Goal: Task Accomplishment & Management: Manage account settings

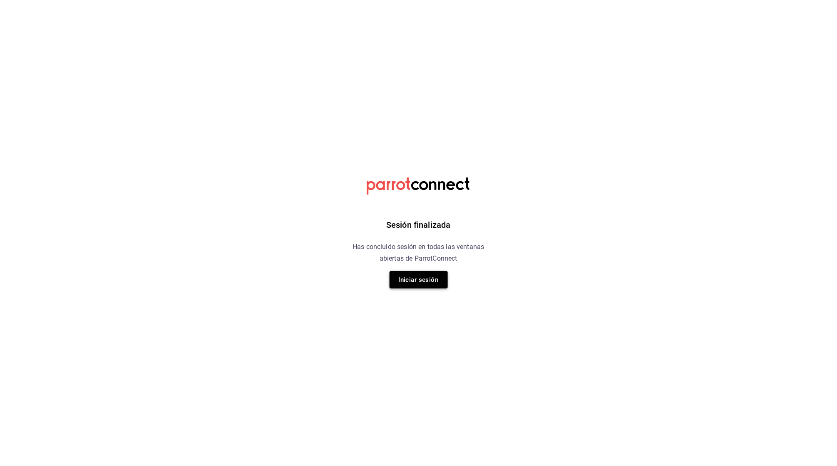
click at [424, 282] on button "Iniciar sesión" at bounding box center [418, 279] width 58 height 17
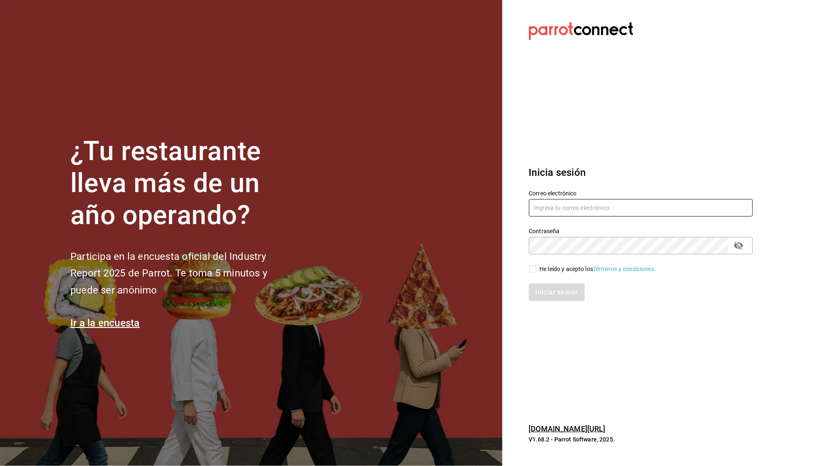
type input "[EMAIL_ADDRESS][DOMAIN_NAME]"
click at [562, 270] on div "He leído y acepto los Términos y condiciones." at bounding box center [598, 269] width 116 height 9
click at [536, 270] on input "He leído y acepto los Términos y condiciones." at bounding box center [532, 268] width 7 height 7
checkbox input "true"
click at [561, 287] on button "Iniciar sesión" at bounding box center [557, 292] width 57 height 17
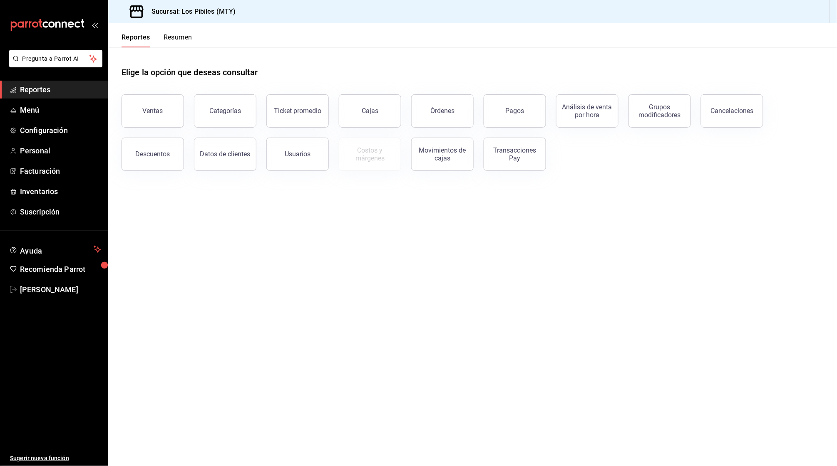
click at [169, 42] on button "Resumen" at bounding box center [178, 40] width 29 height 14
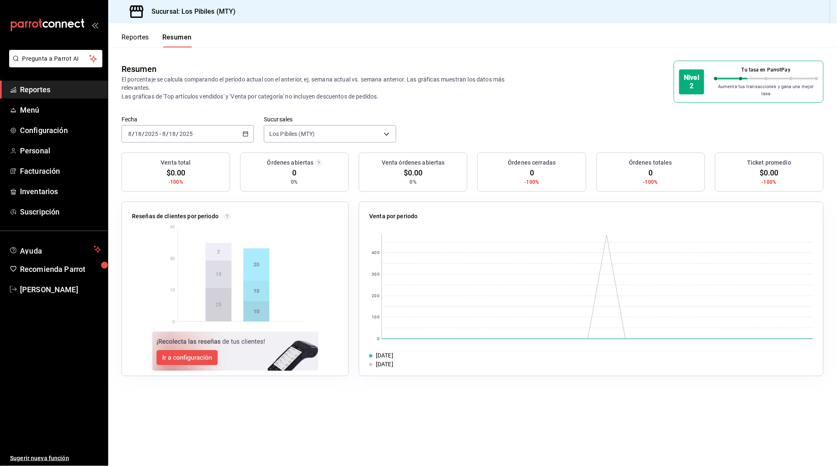
click at [145, 36] on button "Reportes" at bounding box center [134, 40] width 27 height 14
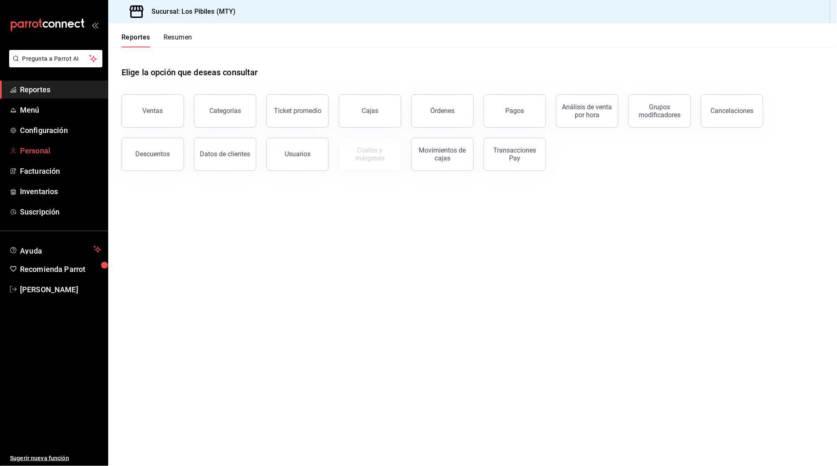
click at [56, 147] on span "Personal" at bounding box center [60, 150] width 81 height 11
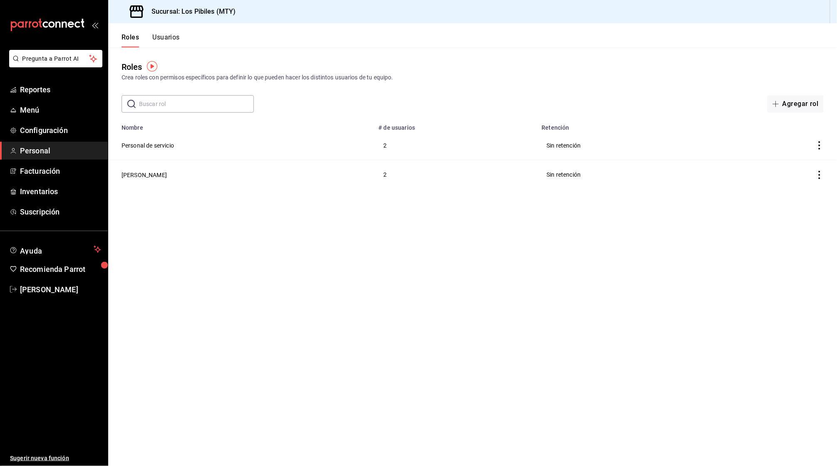
click at [515, 160] on td "2" at bounding box center [454, 174] width 163 height 29
click at [133, 174] on button "[PERSON_NAME]" at bounding box center [143, 175] width 45 height 8
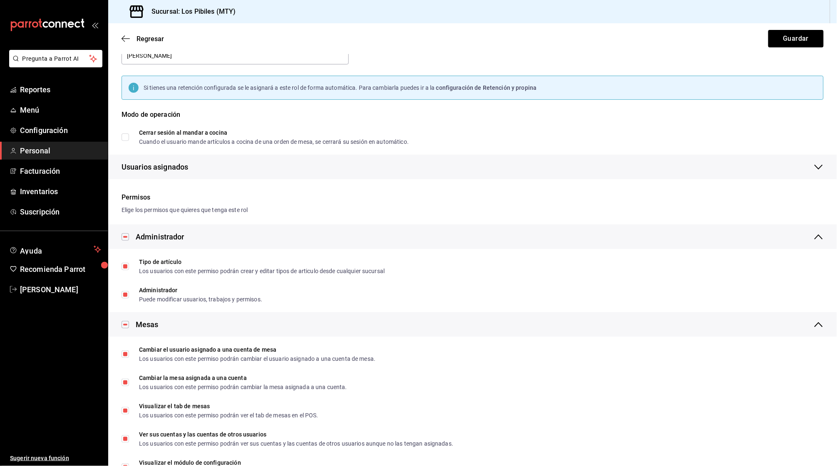
scroll to position [52, 0]
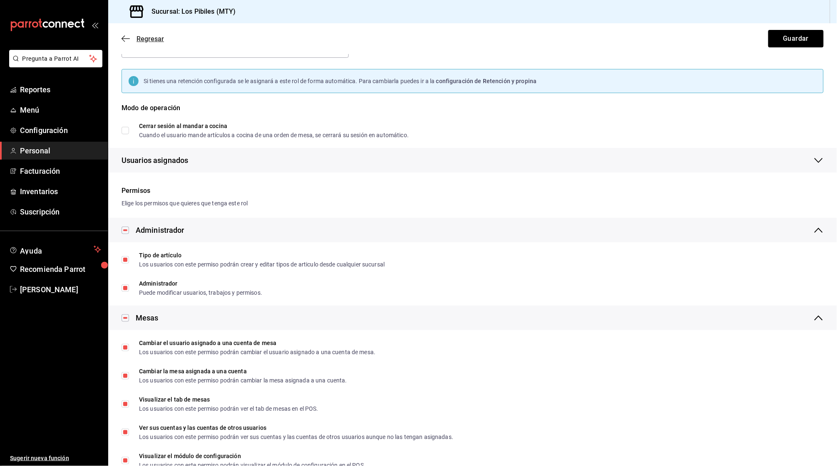
click at [124, 38] on icon "button" at bounding box center [125, 38] width 8 height 7
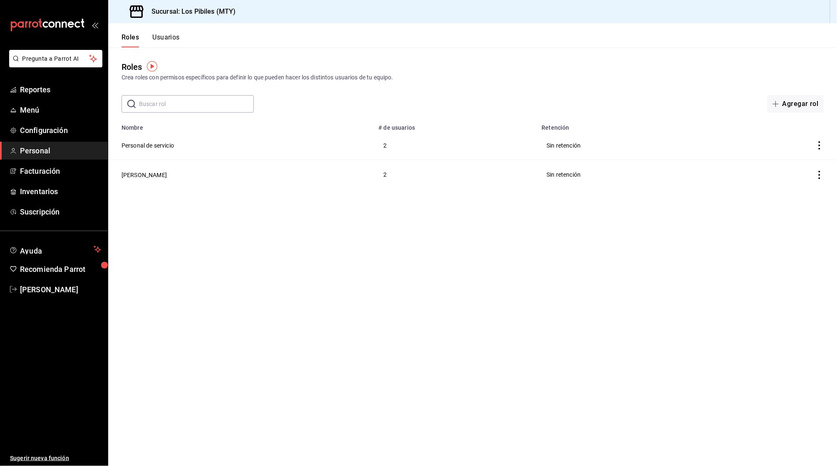
click at [162, 38] on button "Usuarios" at bounding box center [165, 40] width 27 height 14
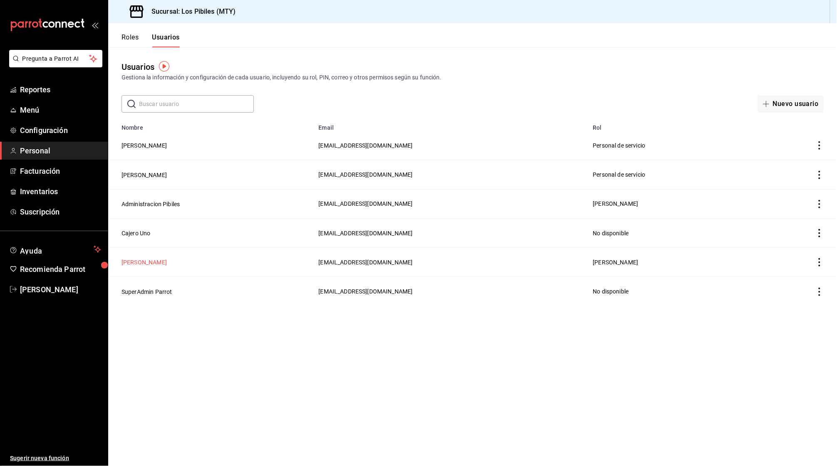
click at [148, 258] on button "[PERSON_NAME]" at bounding box center [143, 262] width 45 height 8
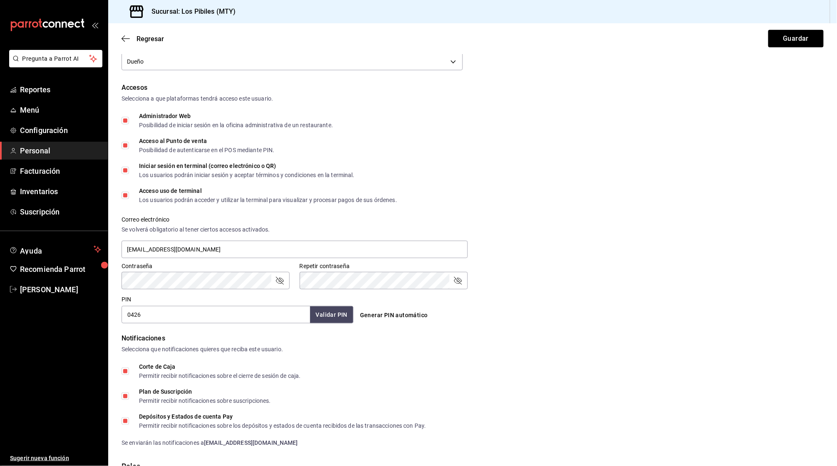
scroll to position [151, 0]
click at [178, 308] on input "0426" at bounding box center [215, 314] width 188 height 17
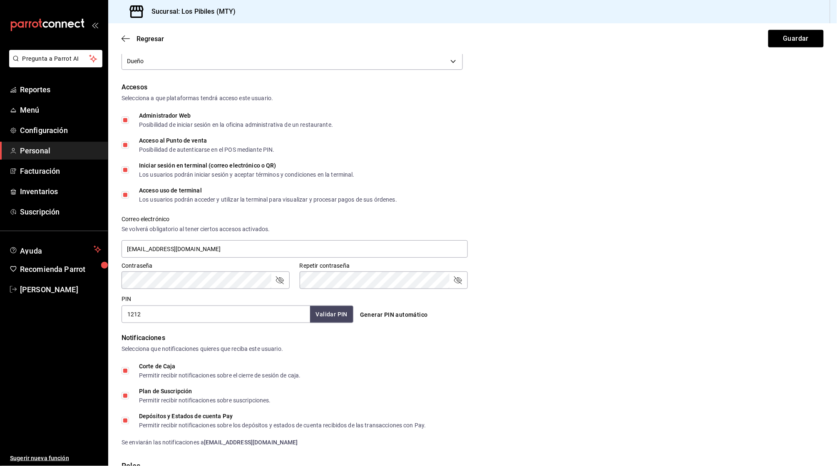
type input "1212"
click at [334, 306] on button "Validar PIN" at bounding box center [331, 315] width 44 height 18
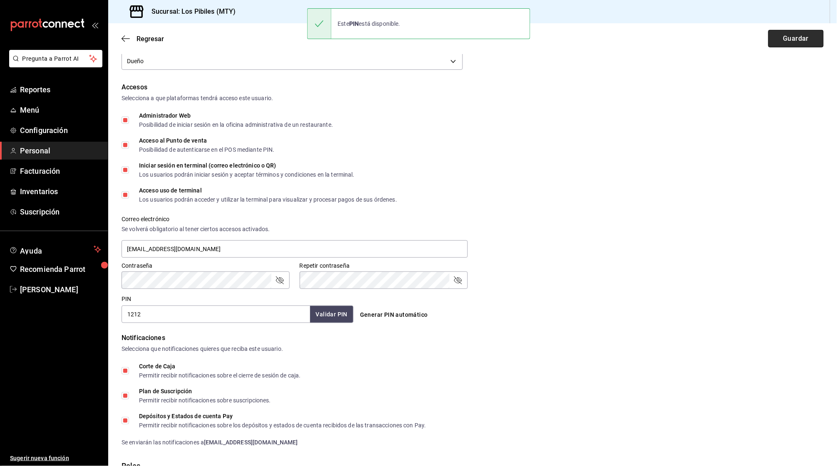
click at [783, 36] on button "Guardar" at bounding box center [795, 38] width 55 height 17
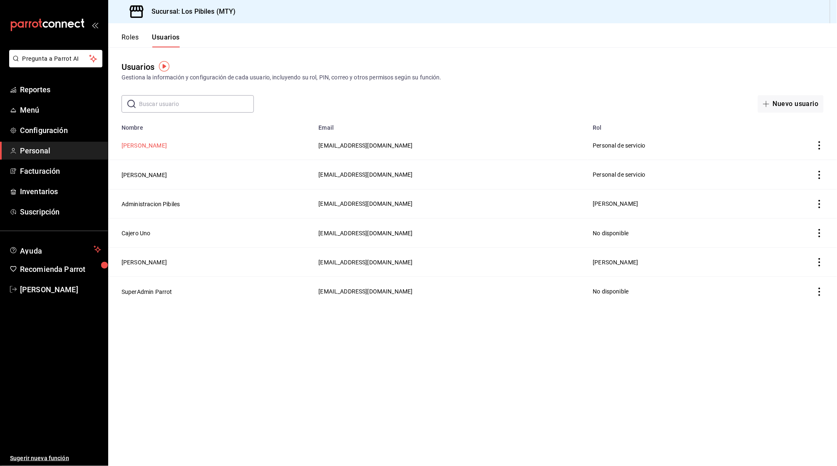
click at [152, 143] on button "[PERSON_NAME]" at bounding box center [143, 145] width 45 height 8
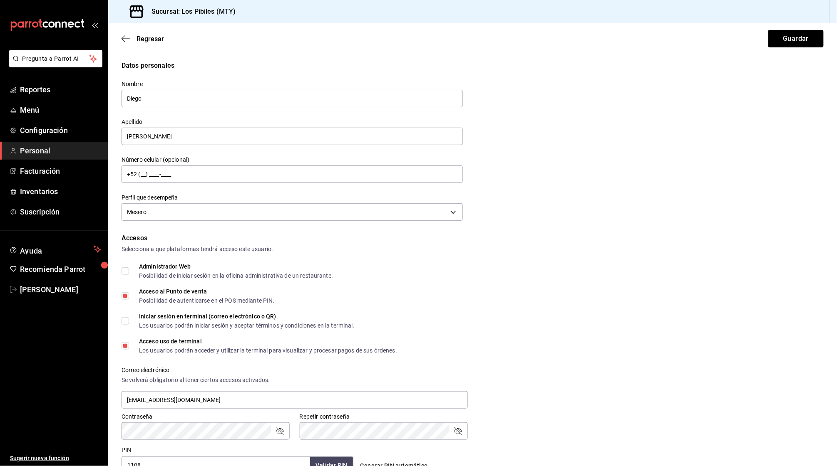
click at [124, 33] on div "Regresar Guardar" at bounding box center [472, 38] width 729 height 31
click at [124, 40] on icon "button" at bounding box center [125, 38] width 8 height 7
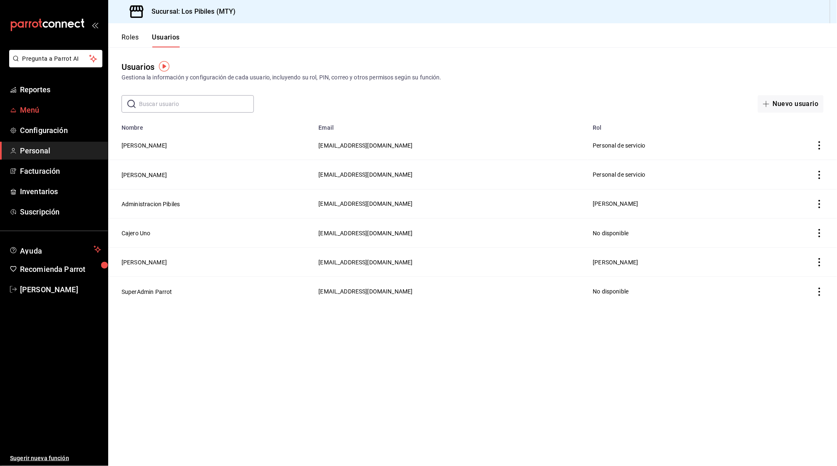
click at [41, 107] on span "Menú" at bounding box center [60, 109] width 81 height 11
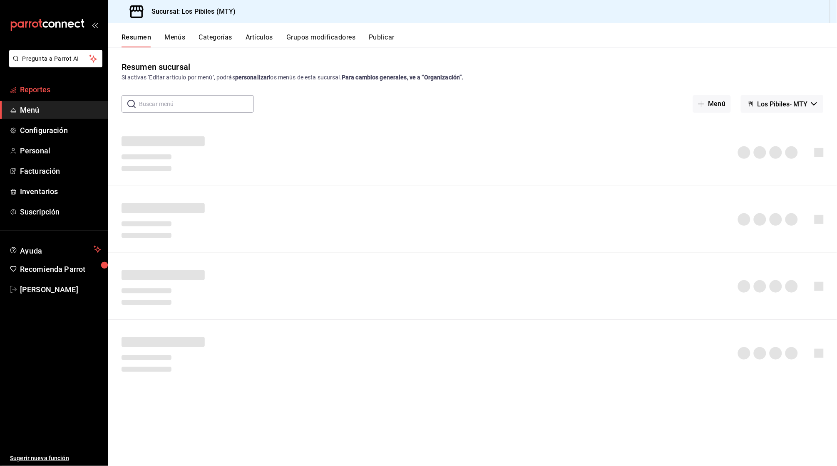
click at [52, 92] on span "Reportes" at bounding box center [60, 89] width 81 height 11
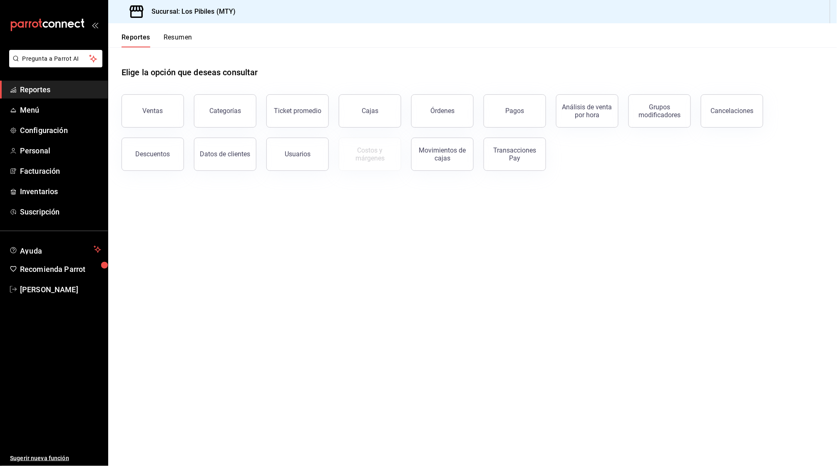
click at [185, 39] on button "Resumen" at bounding box center [178, 40] width 29 height 14
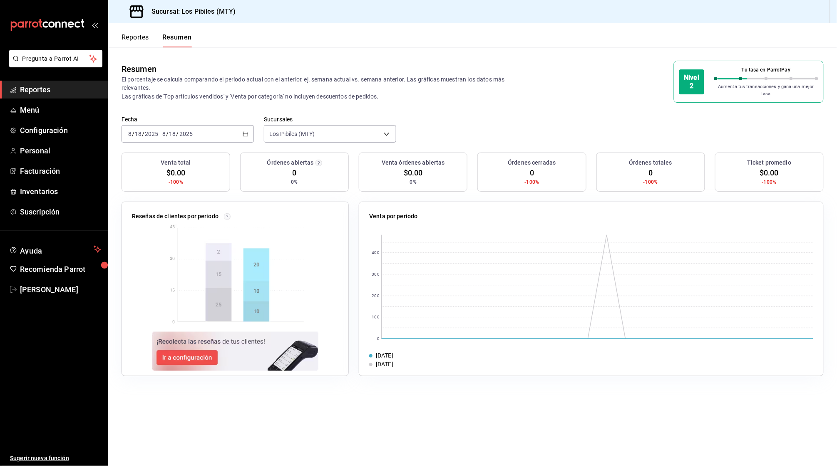
click at [137, 37] on button "Reportes" at bounding box center [134, 40] width 27 height 14
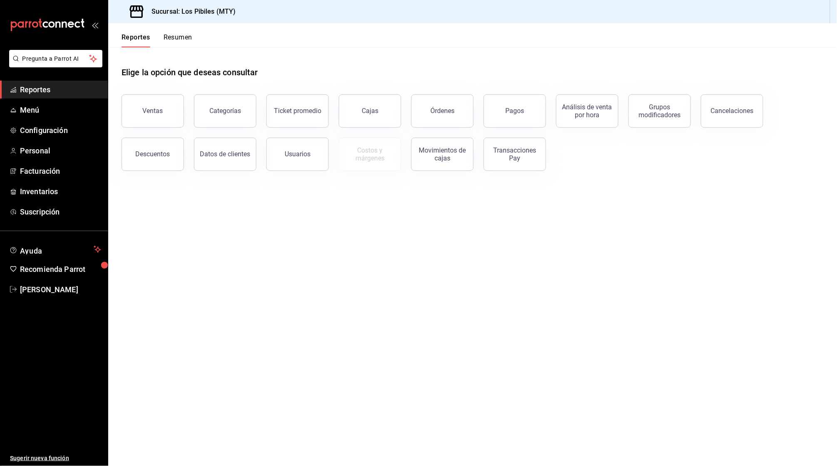
click at [175, 38] on button "Resumen" at bounding box center [178, 40] width 29 height 14
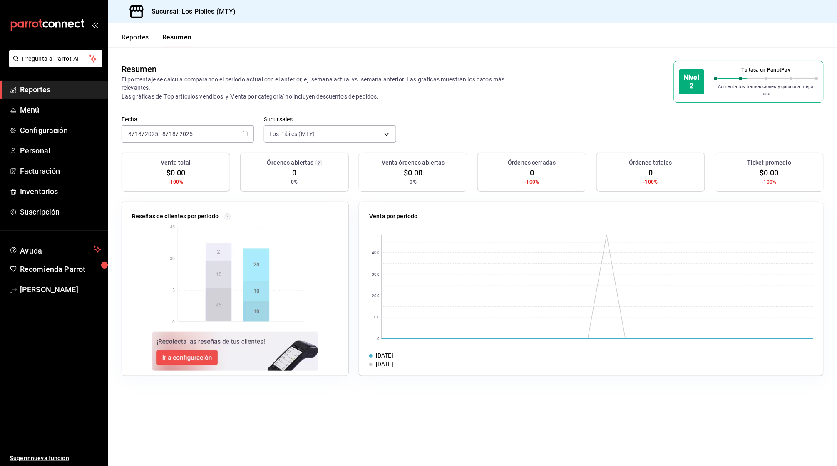
click at [240, 129] on div "[DATE] [DATE] - [DATE] [DATE]" at bounding box center [187, 133] width 132 height 17
click at [173, 211] on span "Mes actual" at bounding box center [161, 215] width 64 height 9
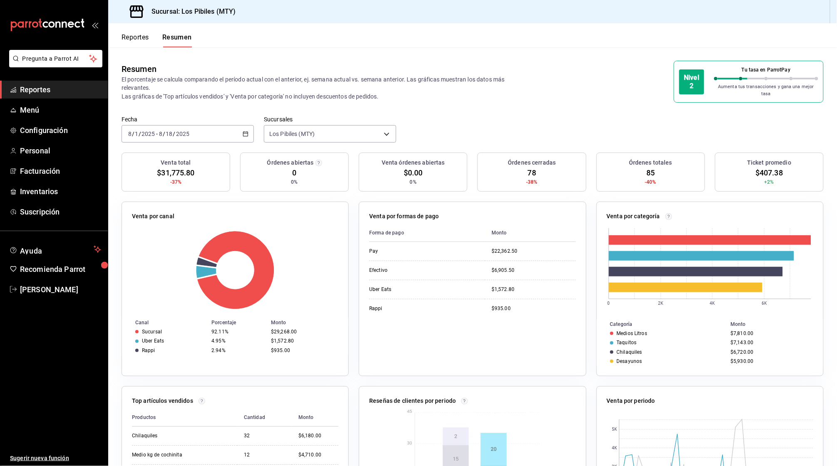
click at [143, 31] on div "Reportes Resumen" at bounding box center [150, 35] width 84 height 24
click at [139, 37] on button "Reportes" at bounding box center [134, 40] width 27 height 14
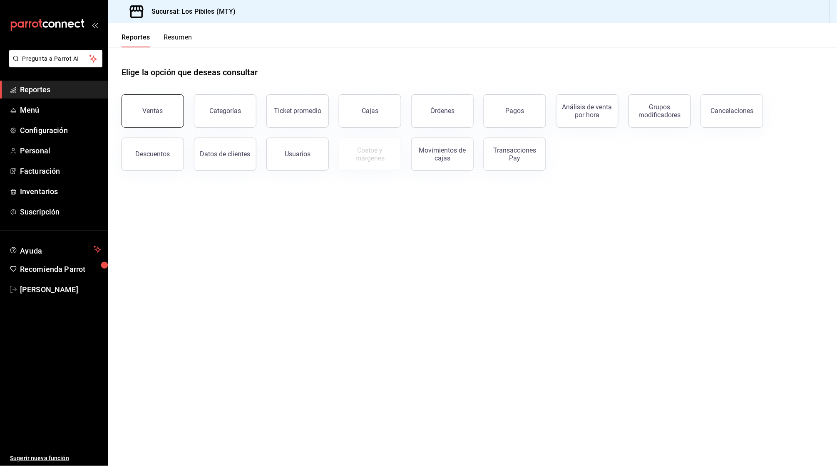
click at [166, 104] on button "Ventas" at bounding box center [152, 110] width 62 height 33
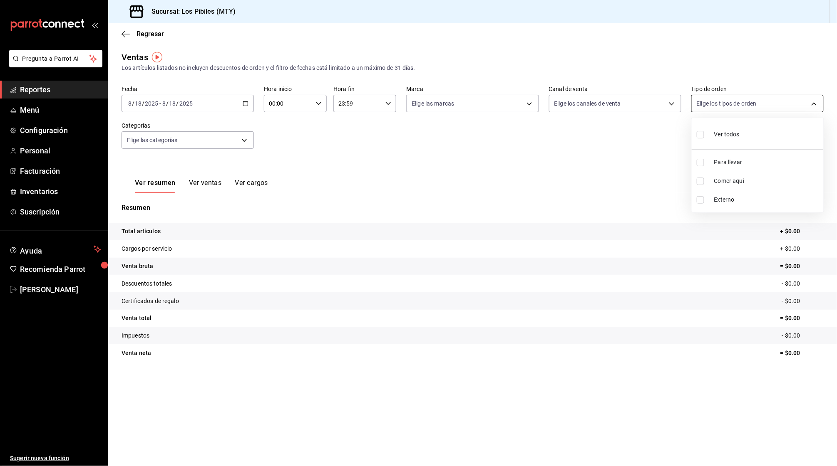
click at [712, 104] on body "Pregunta a Parrot AI Reportes Menú Configuración Personal Facturación Inventari…" at bounding box center [418, 233] width 837 height 466
click at [629, 140] on div at bounding box center [418, 233] width 837 height 466
click at [212, 179] on button "Ver ventas" at bounding box center [205, 186] width 33 height 14
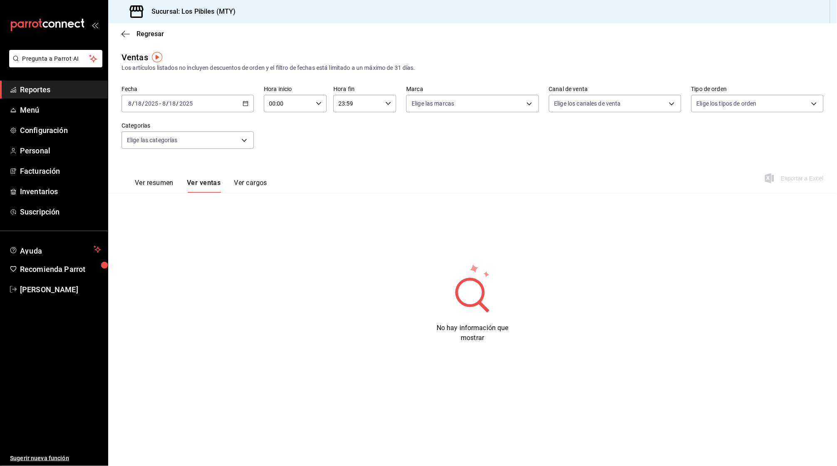
click at [248, 181] on button "Ver cargos" at bounding box center [250, 186] width 33 height 14
click at [134, 34] on span "Regresar" at bounding box center [142, 34] width 42 height 8
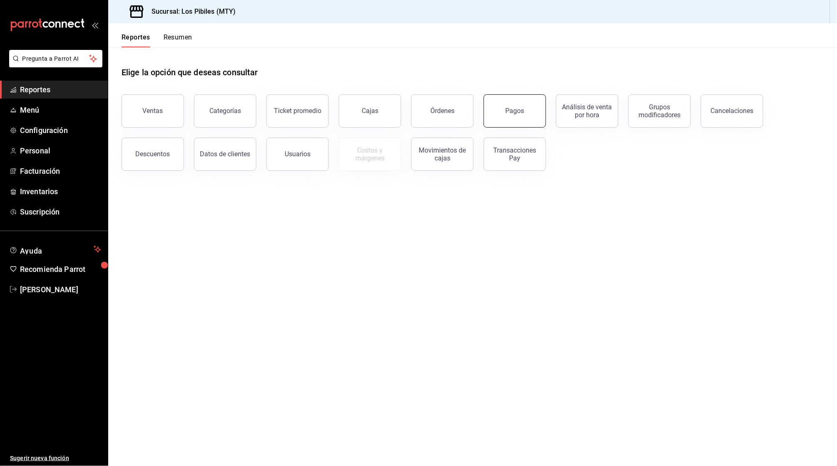
click at [503, 117] on button "Pagos" at bounding box center [514, 110] width 62 height 33
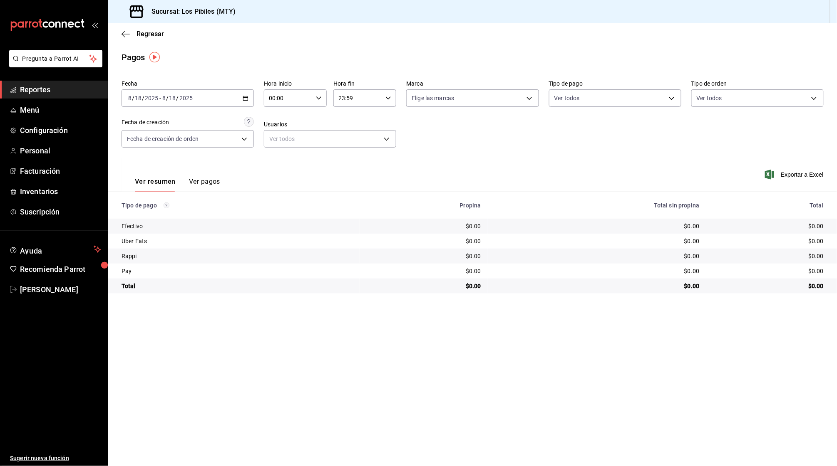
click at [113, 30] on div "Regresar" at bounding box center [472, 33] width 729 height 21
click at [121, 33] on div "Regresar" at bounding box center [472, 33] width 729 height 21
click at [126, 34] on icon "button" at bounding box center [125, 34] width 8 height 0
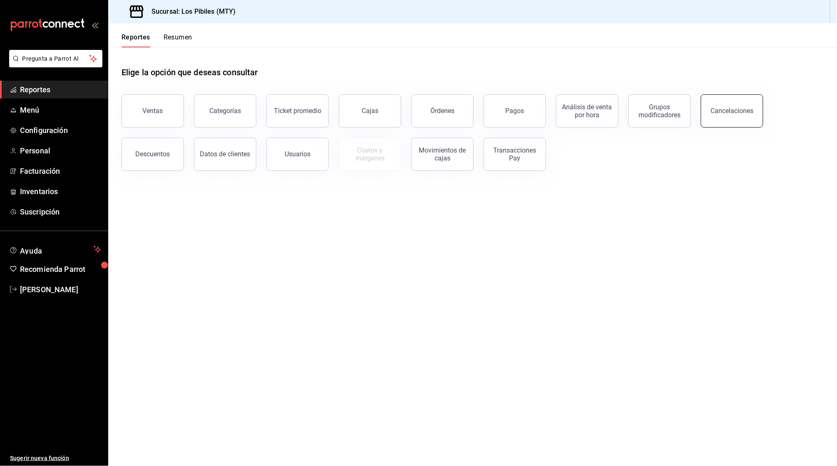
click at [728, 101] on button "Cancelaciones" at bounding box center [732, 110] width 62 height 33
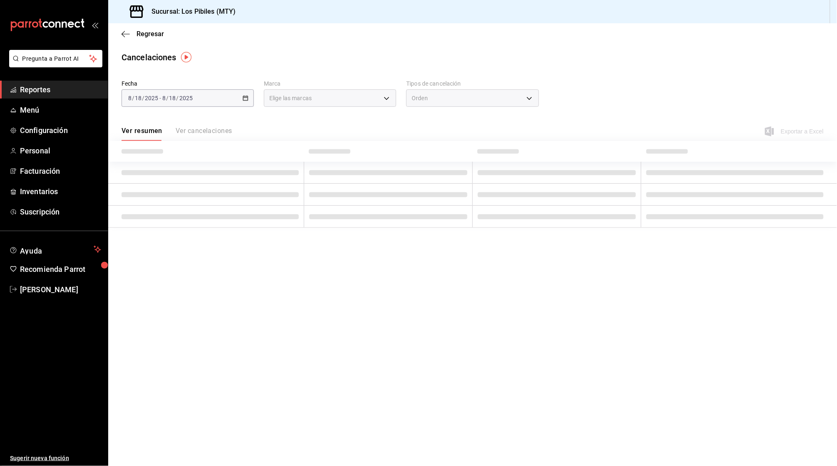
type input "[object Object]"
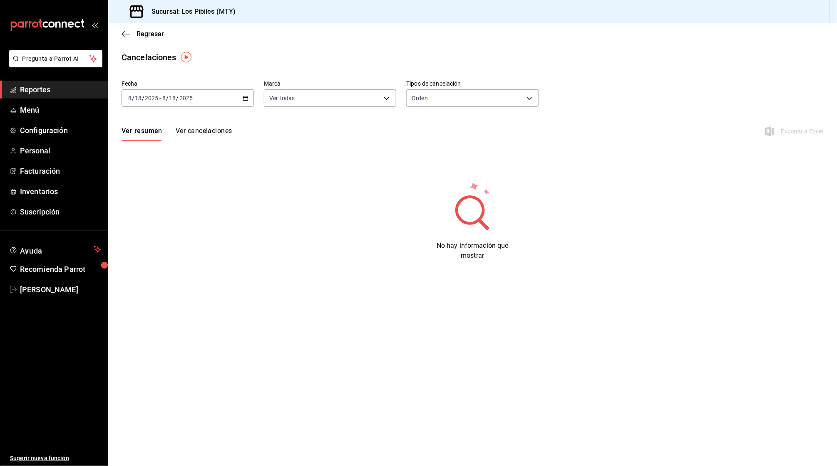
click at [251, 99] on div "[DATE] [DATE] - [DATE] [DATE]" at bounding box center [187, 97] width 132 height 17
click at [170, 176] on span "Mes actual" at bounding box center [161, 179] width 64 height 9
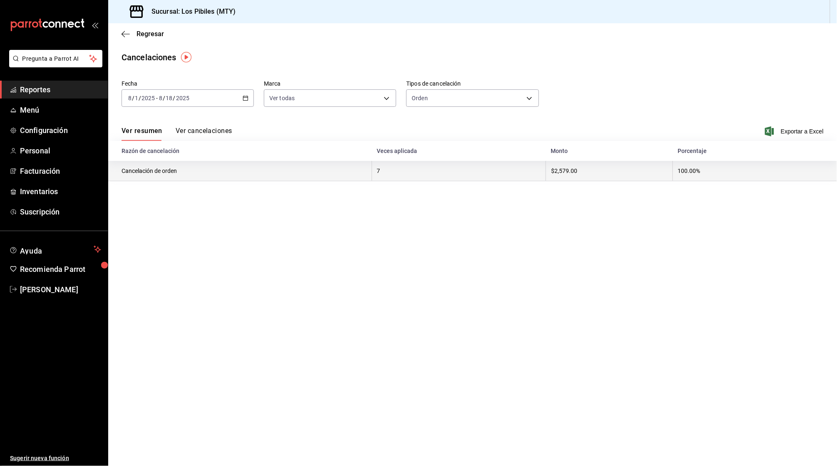
click at [159, 170] on th "Cancelación de orden" at bounding box center [239, 171] width 263 height 20
click at [679, 167] on th "100.00%" at bounding box center [754, 171] width 164 height 20
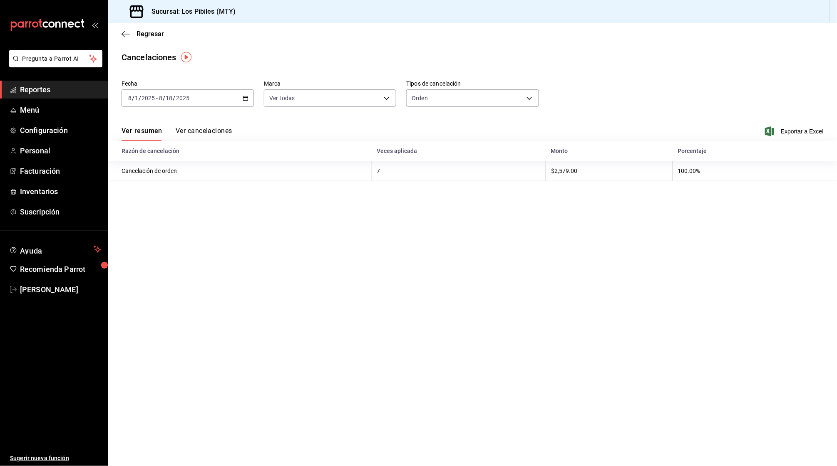
click at [221, 127] on button "Ver cancelaciones" at bounding box center [204, 134] width 57 height 14
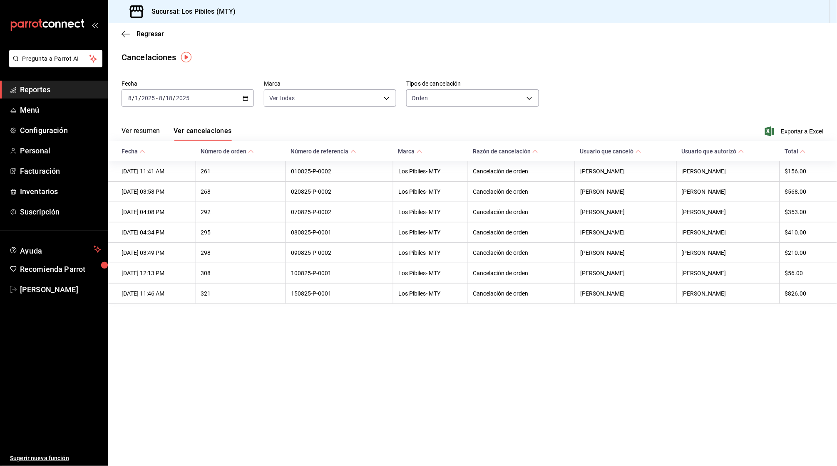
click at [270, 339] on main "Regresar Cancelaciones Fecha [DATE] [DATE] - [DATE] [DATE] Marca Ver todas [obj…" at bounding box center [472, 244] width 729 height 443
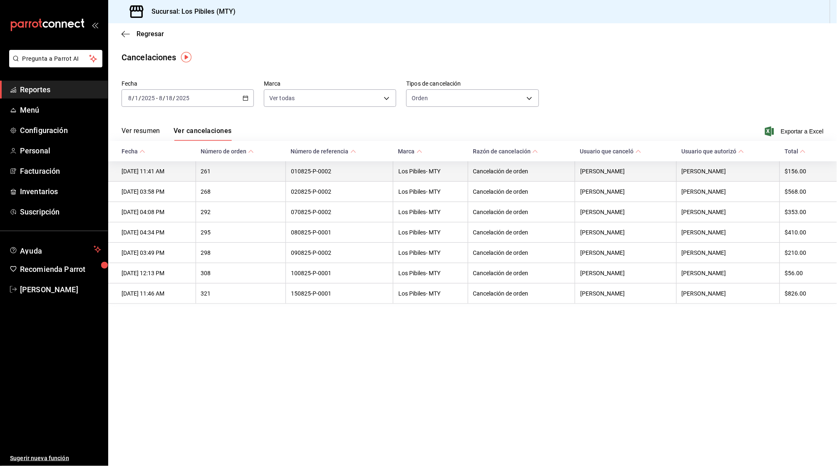
click at [170, 171] on th "[DATE] 11:41 AM" at bounding box center [151, 171] width 87 height 20
click at [517, 169] on th "Cancelación de orden" at bounding box center [521, 171] width 107 height 20
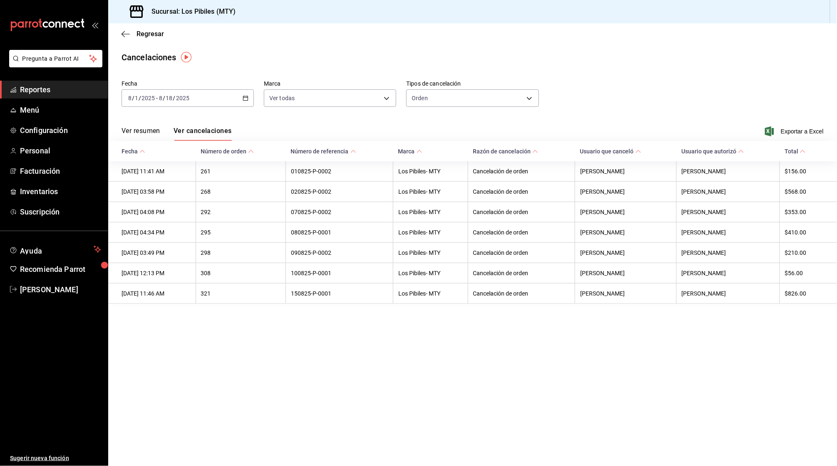
click at [146, 131] on button "Ver resumen" at bounding box center [140, 134] width 39 height 14
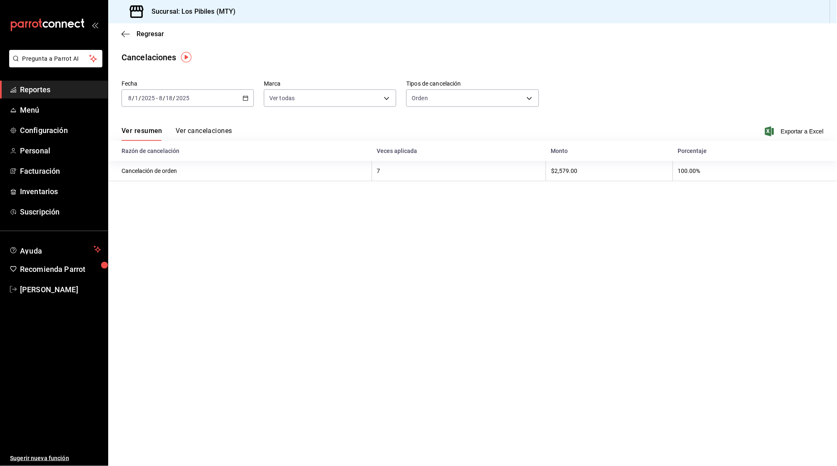
click at [209, 132] on button "Ver cancelaciones" at bounding box center [204, 134] width 57 height 14
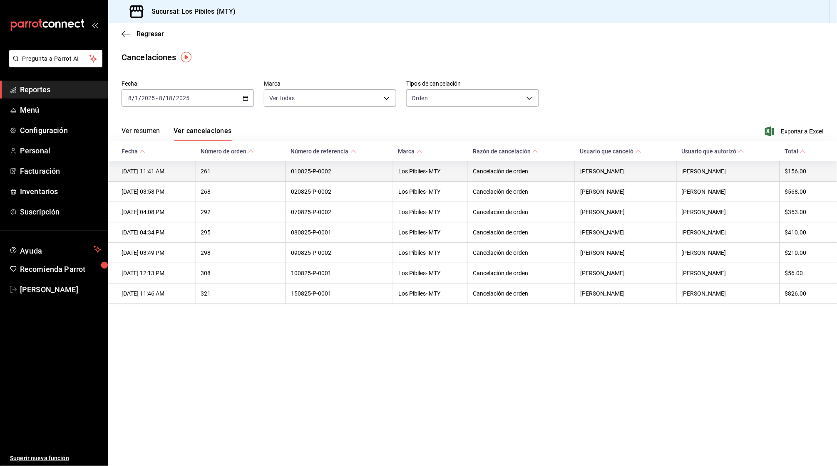
click at [328, 172] on th "010825-P-0002" at bounding box center [339, 171] width 107 height 20
click at [156, 171] on th "[DATE] 11:41 AM" at bounding box center [151, 171] width 87 height 20
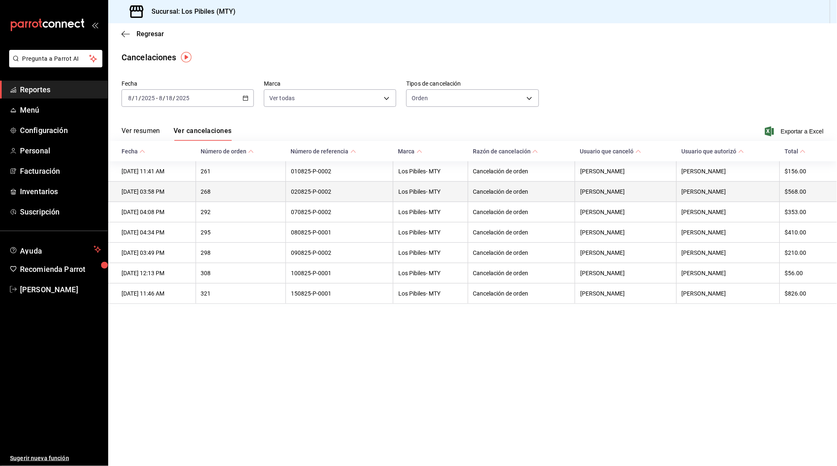
click at [164, 197] on th "[DATE] 03:58 PM" at bounding box center [151, 192] width 87 height 20
